Goal: Task Accomplishment & Management: Manage account settings

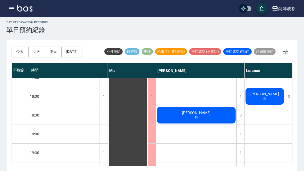
scroll to position [292, 70]
click at [74, 47] on button "[DATE]" at bounding box center [72, 52] width 20 height 10
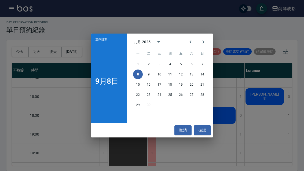
click at [168, 75] on button "11" at bounding box center [170, 75] width 10 height 10
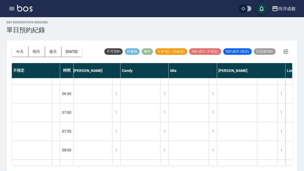
scroll to position [238, 1]
click at [75, 47] on button "2025/09/11" at bounding box center [72, 52] width 20 height 10
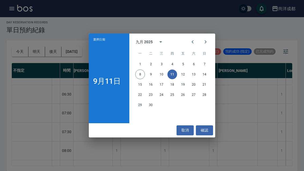
click at [151, 76] on button "9" at bounding box center [151, 75] width 10 height 10
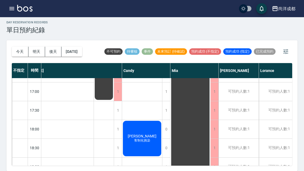
scroll to position [260, 28]
click at [237, 120] on div "可預約人數:1" at bounding box center [239, 129] width 40 height 19
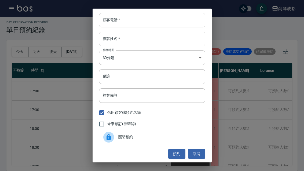
click at [142, 22] on input "顧客電話   *" at bounding box center [152, 20] width 106 height 15
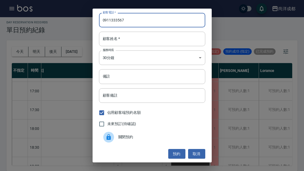
type input "0911333567"
click at [126, 42] on input "顧客姓名   *" at bounding box center [152, 39] width 106 height 15
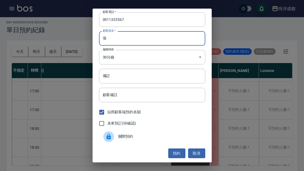
scroll to position [1, 0]
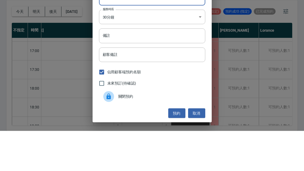
type input "張"
click at [193, 69] on input "備註" at bounding box center [152, 76] width 106 height 15
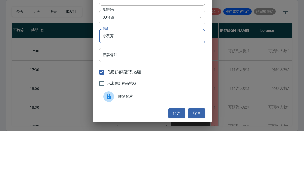
click at [191, 69] on input "小孩剪" at bounding box center [152, 76] width 106 height 15
click at [190, 69] on input "小孩剪" at bounding box center [152, 76] width 106 height 15
type input "小孩剪髮"
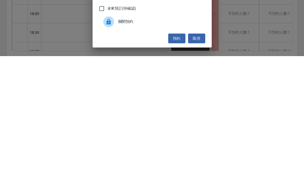
click at [179, 149] on button "預約" at bounding box center [176, 154] width 17 height 10
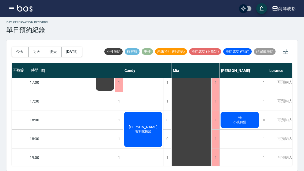
scroll to position [269, 27]
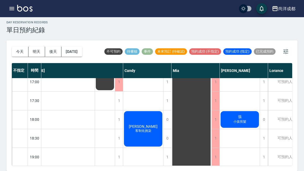
click at [37, 47] on button "明天" at bounding box center [36, 52] width 17 height 10
click at [22, 47] on button "今天" at bounding box center [20, 52] width 17 height 10
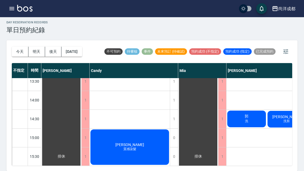
scroll to position [128, 0]
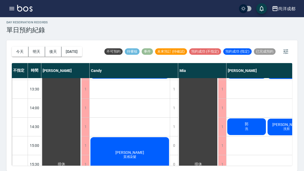
click at [16, 47] on button "今天" at bounding box center [20, 52] width 17 height 10
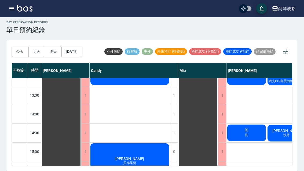
click at [16, 47] on button "今天" at bounding box center [20, 52] width 17 height 10
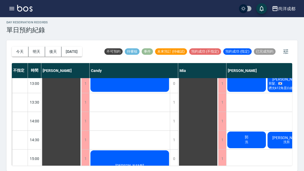
click at [15, 47] on button "今天" at bounding box center [20, 52] width 17 height 10
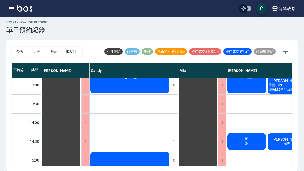
click at [15, 47] on button "今天" at bounding box center [20, 52] width 17 height 10
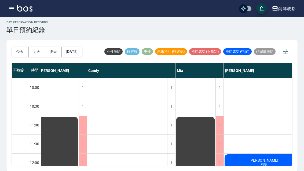
scroll to position [0, 3]
click at [271, 154] on div "羅卿 剪染" at bounding box center [264, 163] width 80 height 18
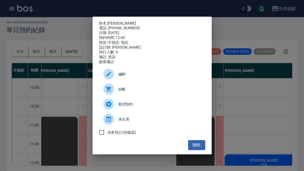
click at [113, 17] on div "姓名: 羅卿 電話: 0926981597 日期: 2025/09/08 預約時間: 12:00 指定/不指定: 指定 設計師: Benny 同行人數: 0 …" at bounding box center [152, 86] width 119 height 138
click at [114, 21] on link "[PERSON_NAME]" at bounding box center [121, 23] width 29 height 4
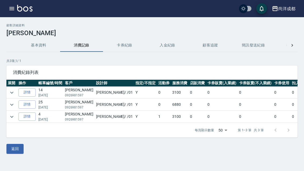
click at [28, 118] on link "詳情" at bounding box center [27, 117] width 17 height 8
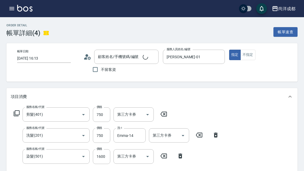
type input "2024/12/03 16:13"
type input "[PERSON_NAME]-01"
type input "310"
type input "剪髮(401)"
type input "洗髮(201)"
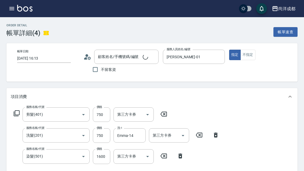
type input "染髮(501)"
type input "[PERSON_NAME]/0926981597/null"
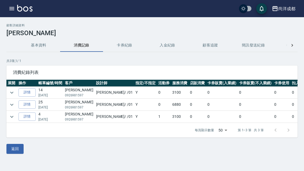
click at [27, 102] on link "詳情" at bounding box center [27, 104] width 17 height 8
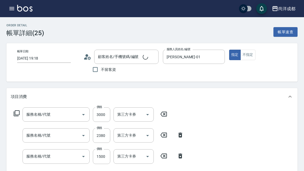
type input "2025/04/25 19:18"
type input "[PERSON_NAME]-01"
type input "680"
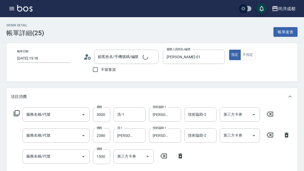
type input "自備鍍膜(606)"
type input "染髮(501)"
type input "剪髮(401)"
type input "[PERSON_NAME]/0926981597/null"
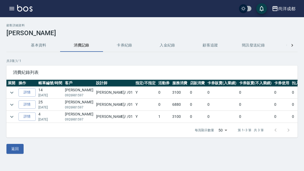
click at [8, 7] on button "button" at bounding box center [11, 8] width 11 height 11
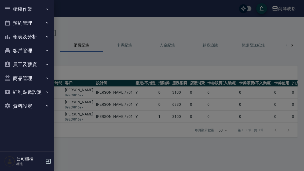
click at [36, 23] on button "預約管理" at bounding box center [26, 23] width 49 height 14
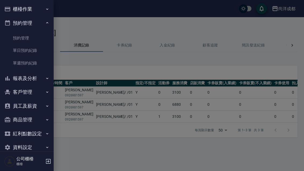
click at [32, 52] on link "單日預約紀錄" at bounding box center [26, 50] width 49 height 12
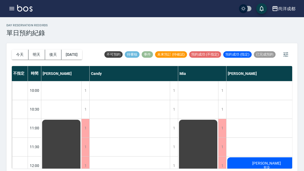
click at [77, 55] on button "2025/09/08" at bounding box center [72, 55] width 20 height 10
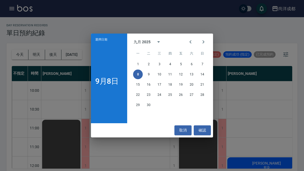
click at [181, 73] on button "12" at bounding box center [181, 75] width 10 height 10
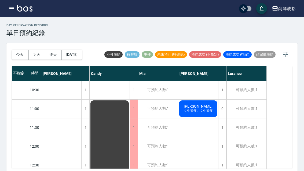
scroll to position [20, 0]
click at [205, 109] on div "李音瑢 女生燙髮、女生染髮" at bounding box center [198, 108] width 40 height 18
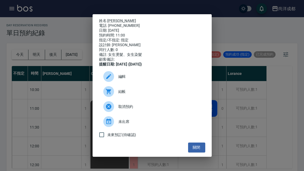
click at [233, 103] on div "姓名: 李音瑢 電話: 0930763386 日期: 2025/09/12 預約時間: 11:00 指定/不指定: 指定 設計師: Benny 同行人數: 0…" at bounding box center [152, 85] width 304 height 171
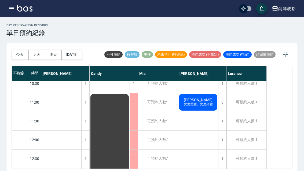
scroll to position [32, 0]
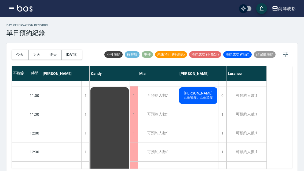
click at [223, 136] on div "1" at bounding box center [222, 133] width 8 height 19
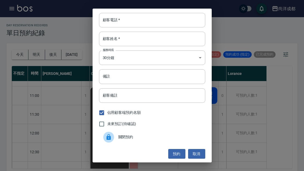
click at [169, 20] on input "顧客電話   *" at bounding box center [152, 20] width 106 height 15
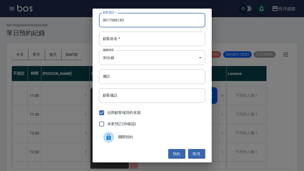
type input "0917588185"
click at [182, 37] on input "顧客姓名   *" at bounding box center [152, 39] width 106 height 15
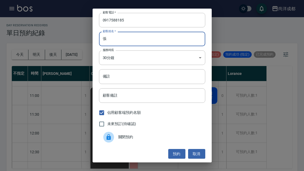
type input "張"
click at [173, 97] on input "顧客備註" at bounding box center [152, 95] width 106 height 15
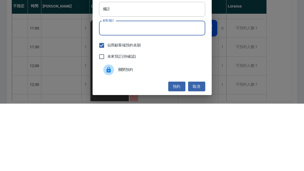
click at [173, 69] on input "備註" at bounding box center [152, 76] width 106 height 15
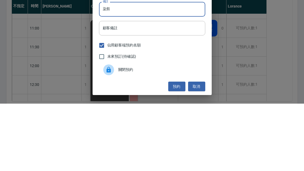
scroll to position [19, 0]
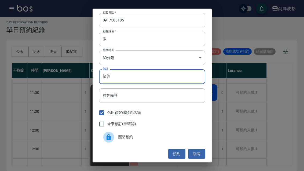
type input "染剪"
click at [179, 155] on button "預約" at bounding box center [176, 154] width 17 height 10
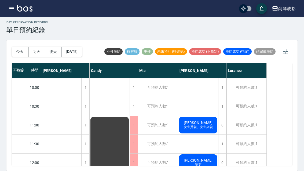
scroll to position [0, 0]
click at [19, 47] on button "今天" at bounding box center [20, 52] width 17 height 10
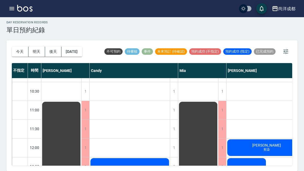
scroll to position [15, 0]
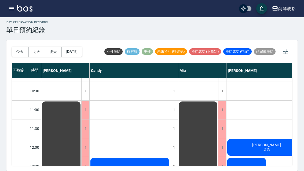
click at [271, 147] on span "剪染" at bounding box center [267, 149] width 9 height 5
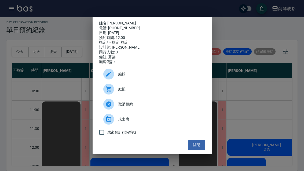
click at [111, 21] on link "[PERSON_NAME]" at bounding box center [121, 23] width 29 height 4
click at [201, 145] on button "關閉" at bounding box center [196, 145] width 17 height 10
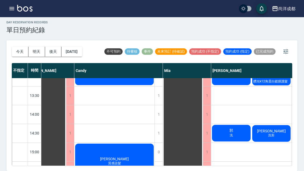
scroll to position [124, 16]
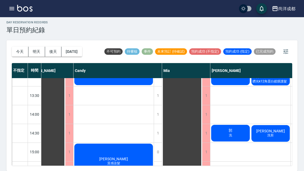
click at [274, 133] on span "洗剪" at bounding box center [270, 135] width 9 height 5
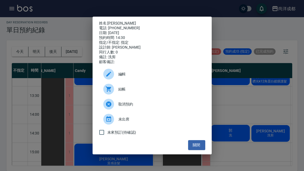
click at [200, 149] on button "關閉" at bounding box center [196, 145] width 17 height 10
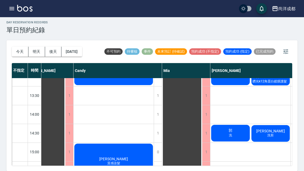
click at [234, 124] on div "郭 洗" at bounding box center [231, 133] width 40 height 18
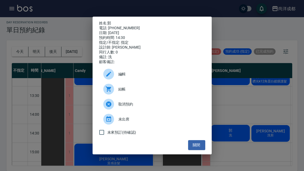
click at [197, 150] on button "關閉" at bounding box center [196, 145] width 17 height 10
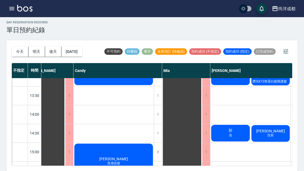
click at [16, 47] on button "今天" at bounding box center [20, 52] width 17 height 10
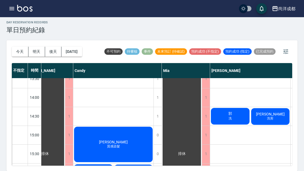
scroll to position [140, 16]
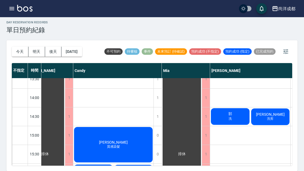
click at [115, 144] on span "質感染髮" at bounding box center [113, 146] width 15 height 5
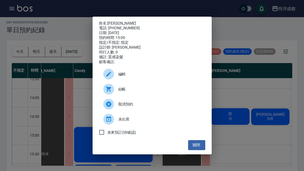
click at [197, 149] on button "關閉" at bounding box center [196, 145] width 17 height 10
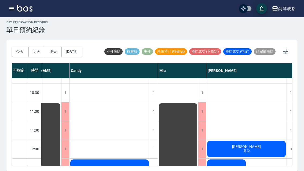
scroll to position [19, 21]
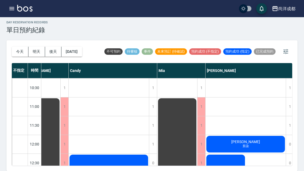
click at [219, 168] on span "林家慶" at bounding box center [225, 170] width 13 height 5
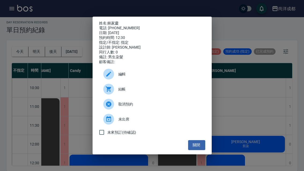
click at [266, 131] on div "姓名: 林家慶 電話: 0921119690 日期: 2025/09/08 預約時間: 12:30 指定/不指定: 指定 設計師: Benny 同行人數: 0…" at bounding box center [152, 85] width 304 height 171
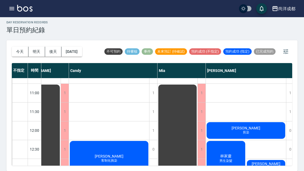
scroll to position [34, 19]
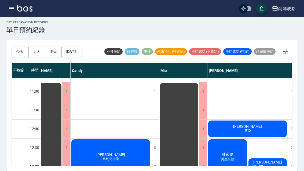
click at [234, 157] on span "男生染髮" at bounding box center [227, 159] width 15 height 5
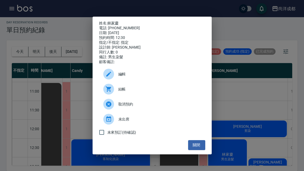
click at [197, 150] on button "關閉" at bounding box center [196, 145] width 17 height 10
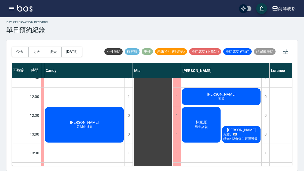
scroll to position [66, 45]
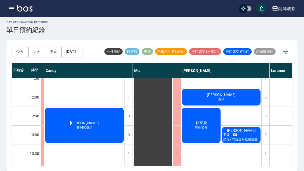
click at [201, 125] on span "男生染髮" at bounding box center [201, 127] width 15 height 5
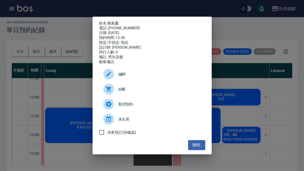
click at [196, 148] on button "關閉" at bounding box center [196, 145] width 17 height 10
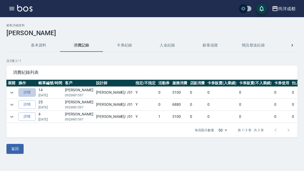
click at [30, 94] on link "詳情" at bounding box center [27, 92] width 17 height 8
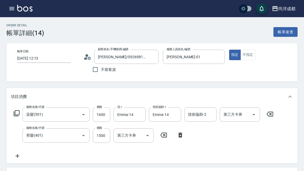
type input "[DATE] 12:13"
type input "[PERSON_NAME]/0926981597/null"
type input "[PERSON_NAME]-01"
type input "310"
type input "染髮(501)"
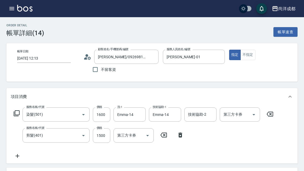
type input "剪髮(401)"
click at [12, 9] on icon "button" at bounding box center [11, 8] width 5 height 3
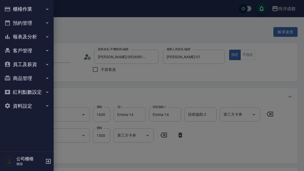
click at [84, 85] on div at bounding box center [152, 85] width 304 height 171
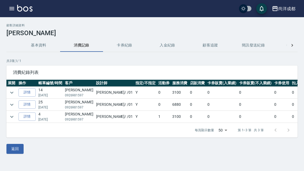
click at [27, 119] on link "詳情" at bounding box center [27, 117] width 17 height 8
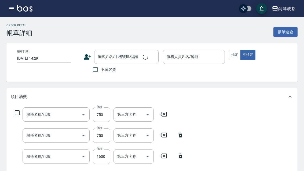
type input "[DATE] 16:13"
type input "[PERSON_NAME]-01"
type input "310"
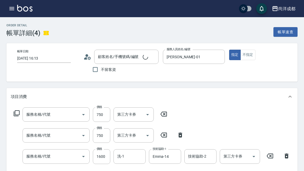
type input "[PERSON_NAME]/0926981597/null"
click at [24, 94] on p "項目消費" at bounding box center [19, 97] width 16 height 6
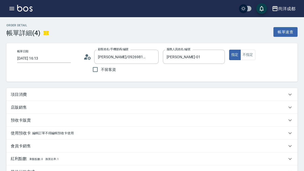
type input "剪髮(401)"
type input "洗髮(201)"
type input "染髮(501)"
click at [24, 95] on p "項目消費" at bounding box center [19, 95] width 16 height 6
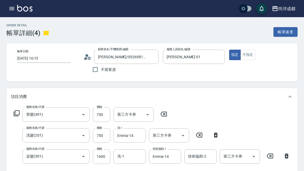
click at [5, 10] on div "尚洋成都 登出" at bounding box center [152, 8] width 304 height 17
click at [13, 8] on icon "button" at bounding box center [11, 8] width 5 height 3
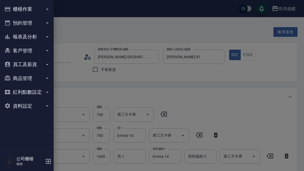
click at [153, 83] on div at bounding box center [152, 85] width 304 height 171
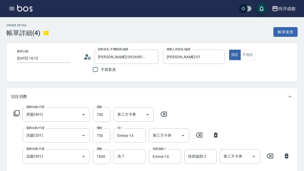
click at [13, 11] on icon "button" at bounding box center [12, 8] width 6 height 6
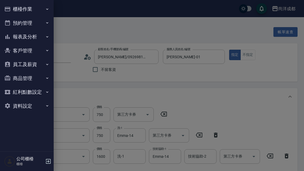
click at [76, 24] on div at bounding box center [152, 85] width 304 height 171
